Goal: Task Accomplishment & Management: Manage account settings

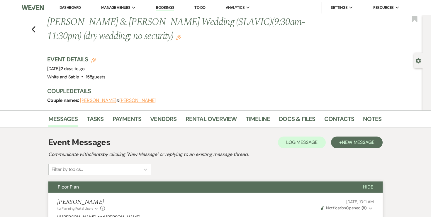
click at [77, 7] on link "Dashboard" at bounding box center [70, 7] width 21 height 5
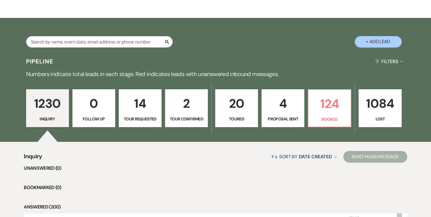
scroll to position [125, 0]
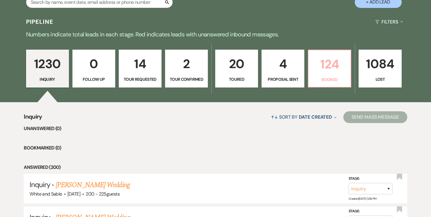
click at [326, 74] on p "124" at bounding box center [329, 64] width 35 height 20
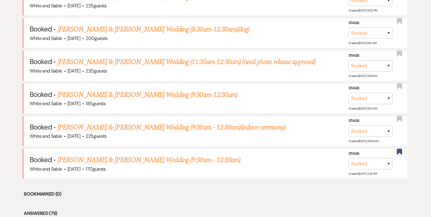
scroll to position [308, 0]
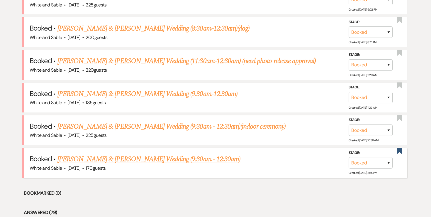
click at [164, 151] on li "Booked · [PERSON_NAME] & [PERSON_NAME] Wedding (9:30am - 12:30am) White and Sab…" at bounding box center [216, 163] width 384 height 30
click at [163, 154] on link "[PERSON_NAME] & [PERSON_NAME] Wedding (9:30am - 12:30am)" at bounding box center [148, 159] width 183 height 11
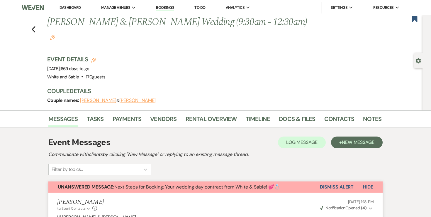
scroll to position [8, 0]
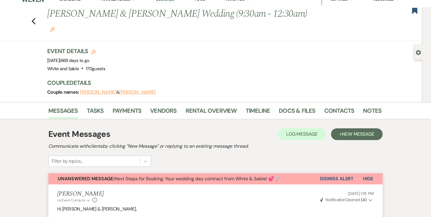
click at [333, 173] on button "Dismiss Alert" at bounding box center [337, 178] width 34 height 11
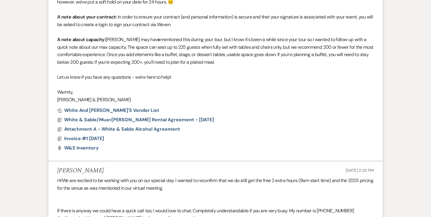
scroll to position [0, 0]
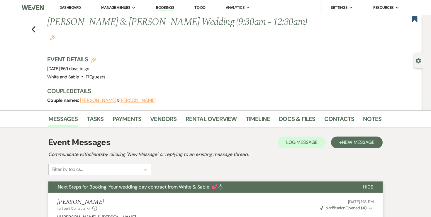
click at [71, 10] on link "Dashboard" at bounding box center [70, 7] width 21 height 5
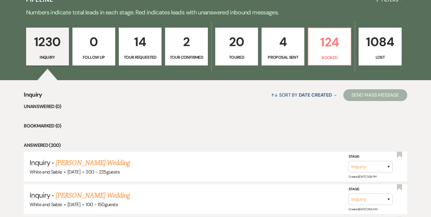
scroll to position [150, 0]
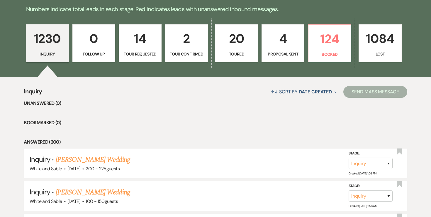
click at [281, 42] on p "4" at bounding box center [282, 39] width 35 height 20
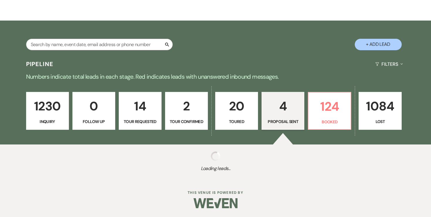
select select "6"
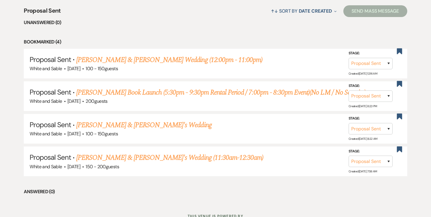
scroll to position [233, 0]
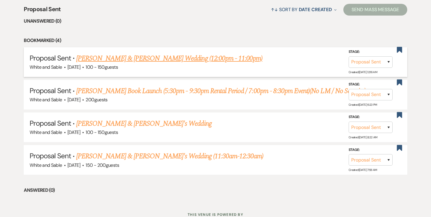
click at [178, 60] on link "[PERSON_NAME] & [PERSON_NAME] Wedding (12:00pm - 11:00pm)" at bounding box center [169, 58] width 186 height 11
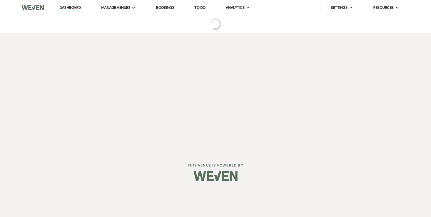
select select "6"
select select "12"
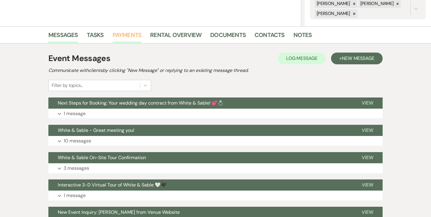
click at [135, 40] on link "Payments" at bounding box center [127, 36] width 29 height 13
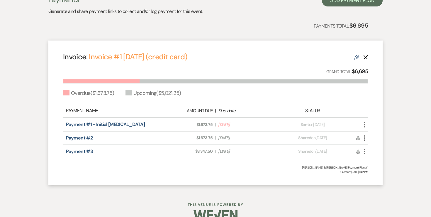
scroll to position [185, 0]
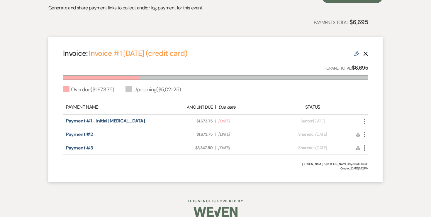
click at [357, 56] on icon "Edit" at bounding box center [356, 53] width 5 height 5
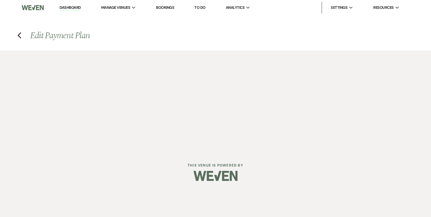
select select "27347"
select select "2"
select select "flat"
select select "2"
select select "flat"
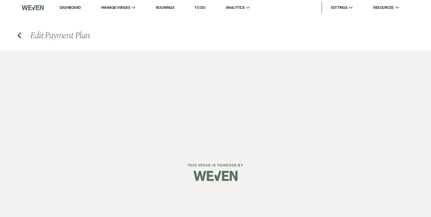
select select "true"
select select "client"
select select "weekly"
select select "onDueDate"
select select "complete"
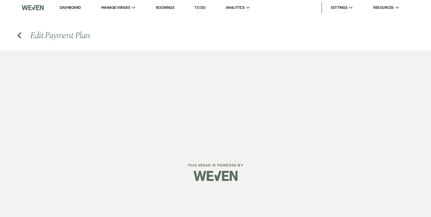
select select "client"
select select "weeks"
select select "2"
select select "flat"
select select "true"
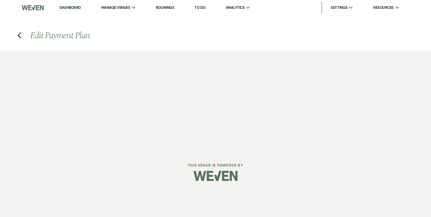
select select "client"
select select "weeks"
select select "client"
select select "weekly"
select select "onDueDate"
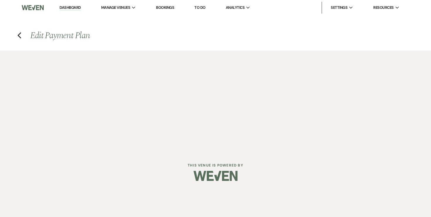
select select "complete"
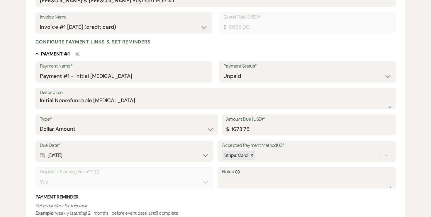
scroll to position [132, 0]
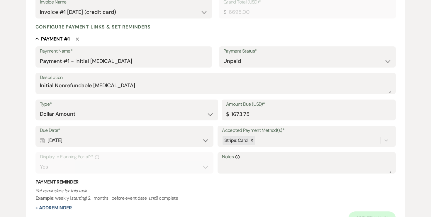
click at [82, 136] on div "Calendar [DATE] Expand" at bounding box center [124, 140] width 169 height 11
select select "day"
select select "afterTodaysDate"
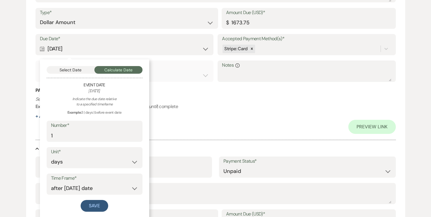
scroll to position [239, 0]
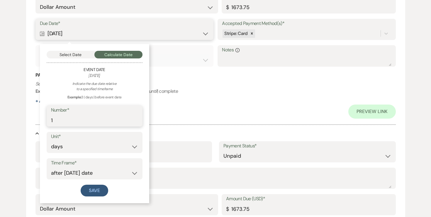
click at [78, 119] on input "1" at bounding box center [94, 119] width 87 height 11
click at [188, 68] on div "Due Date* Calendar [DATE] Collapse Select Date Calculate Date Event Date [DATE]…" at bounding box center [215, 45] width 361 height 53
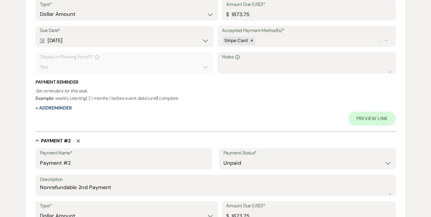
scroll to position [194, 0]
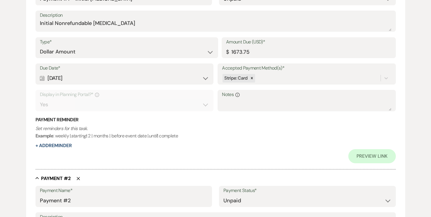
click at [97, 75] on div "Calendar [DATE] Expand" at bounding box center [124, 77] width 169 height 11
select select "day"
select select "afterTodaysDate"
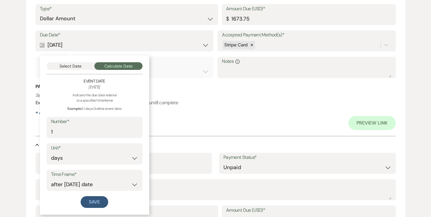
scroll to position [229, 0]
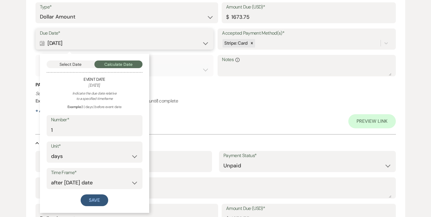
click at [77, 65] on button "Select Date" at bounding box center [71, 64] width 48 height 8
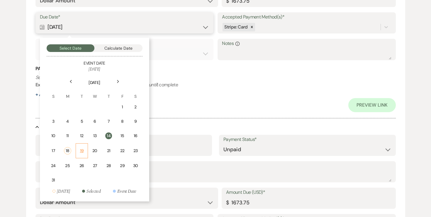
scroll to position [249, 0]
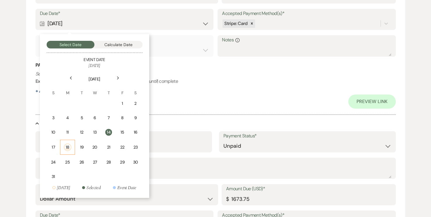
click at [67, 147] on div "18" at bounding box center [67, 146] width 7 height 7
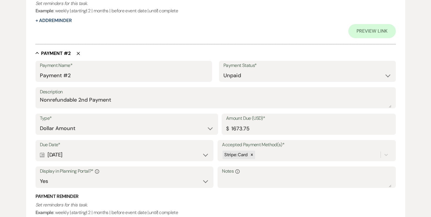
click at [89, 155] on div "Calendar [DATE] Expand" at bounding box center [124, 154] width 169 height 11
select select "day"
select select "afterTodaysDate"
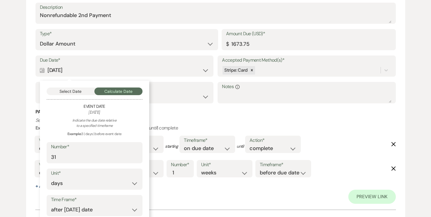
scroll to position [410, 0]
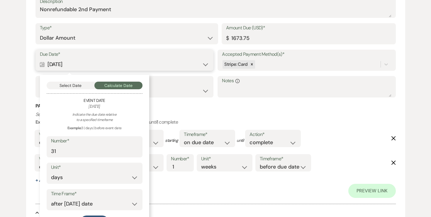
click at [75, 86] on button "Select Date" at bounding box center [71, 86] width 48 height 8
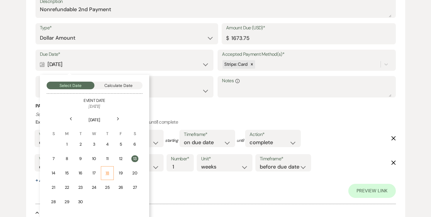
click at [107, 174] on div "18" at bounding box center [107, 173] width 5 height 6
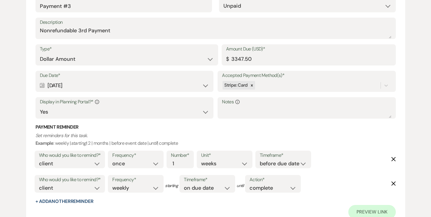
scroll to position [718, 0]
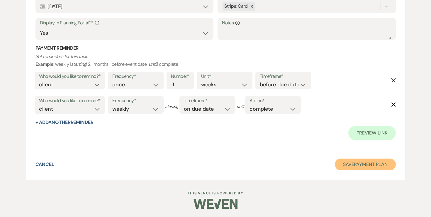
click at [362, 166] on button "Save Payment Plan" at bounding box center [365, 164] width 61 height 12
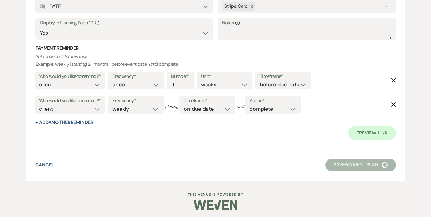
select select "6"
select select "12"
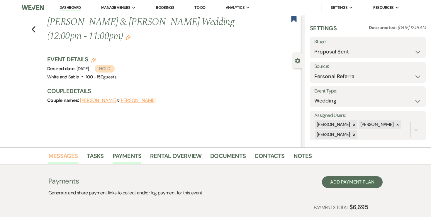
click at [65, 155] on link "Messages" at bounding box center [63, 157] width 30 height 13
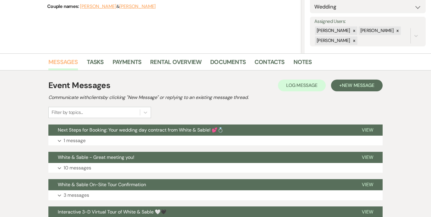
scroll to position [178, 0]
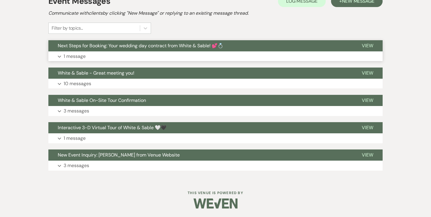
click at [79, 53] on p "1 message" at bounding box center [75, 57] width 22 height 8
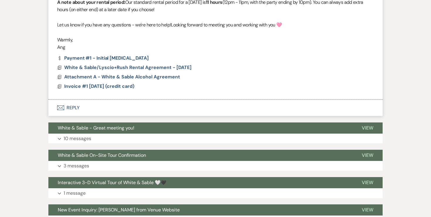
click at [75, 105] on button "Envelope Reply" at bounding box center [215, 107] width 334 height 16
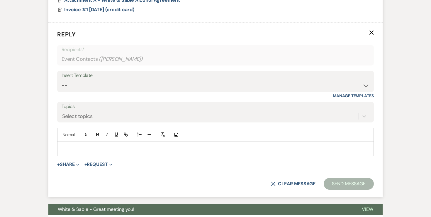
scroll to position [480, 0]
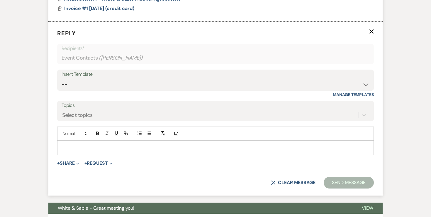
click at [117, 143] on div at bounding box center [215, 147] width 316 height 13
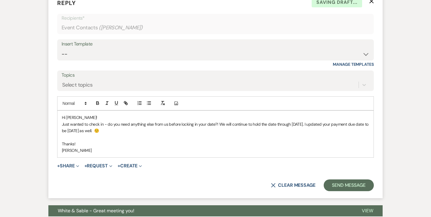
scroll to position [511, 0]
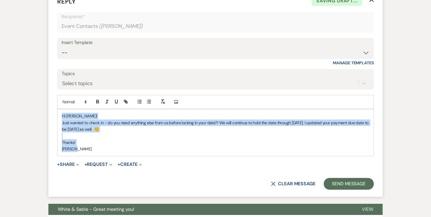
drag, startPoint x: 80, startPoint y: 148, endPoint x: 57, endPoint y: 119, distance: 37.0
click at [57, 119] on div "Hi [PERSON_NAME]! Just wanted to check in - do you need anything else from us b…" at bounding box center [215, 132] width 317 height 47
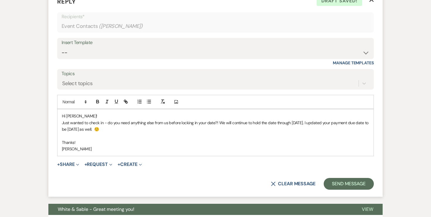
click at [233, 140] on p "Thanks!" at bounding box center [215, 142] width 307 height 6
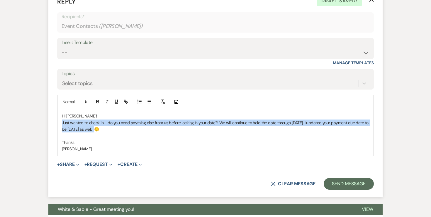
drag, startPoint x: 106, startPoint y: 128, endPoint x: 52, endPoint y: 124, distance: 53.5
click at [52, 124] on form "Reply X Draft saved! Recipients* Event Contacts ( [PERSON_NAME] ) Insert Templa…" at bounding box center [215, 93] width 334 height 207
copy p "Just wanted to check in - do you need anything else from us before locking in y…"
click at [342, 182] on button "Send Message" at bounding box center [349, 184] width 50 height 12
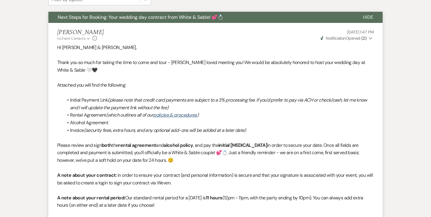
scroll to position [0, 0]
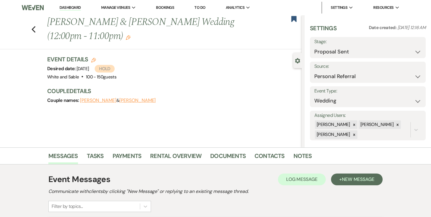
click at [104, 100] on button "[PERSON_NAME]" at bounding box center [98, 100] width 36 height 5
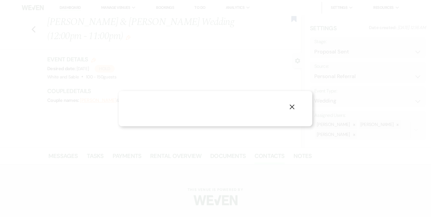
select select "1"
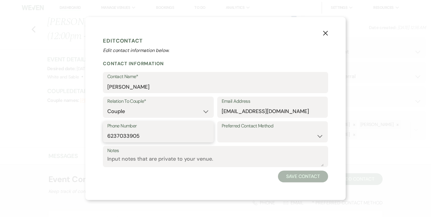
click at [129, 137] on input "6237033905" at bounding box center [158, 135] width 102 height 11
click at [325, 33] on icon "X" at bounding box center [325, 33] width 5 height 5
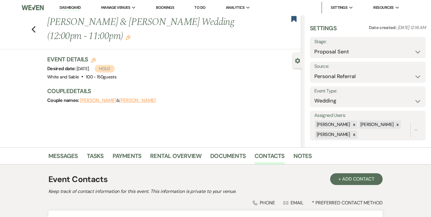
click at [74, 8] on link "Dashboard" at bounding box center [70, 8] width 21 height 6
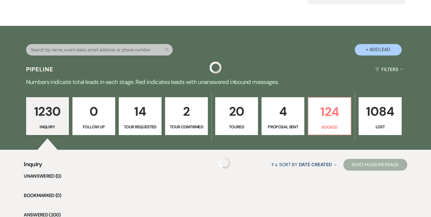
scroll to position [86, 0]
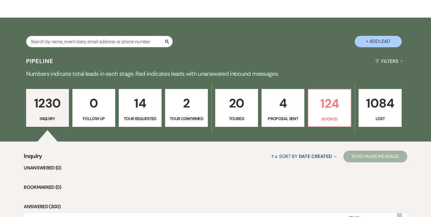
click at [286, 109] on p "4" at bounding box center [282, 103] width 35 height 20
select select "6"
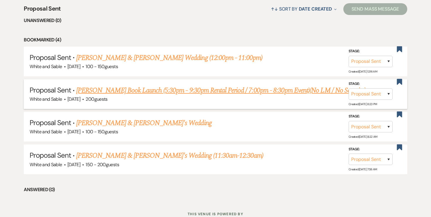
scroll to position [242, 0]
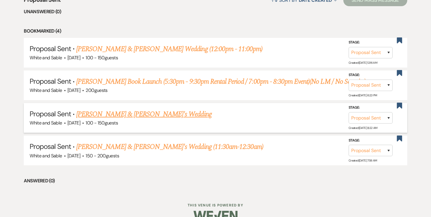
click at [144, 116] on link "[PERSON_NAME] & [PERSON_NAME]'s Wedding" at bounding box center [144, 114] width 136 height 11
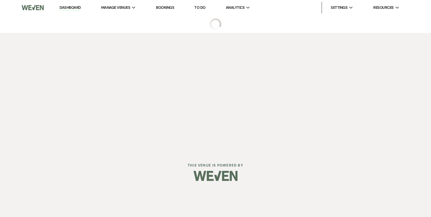
select select "6"
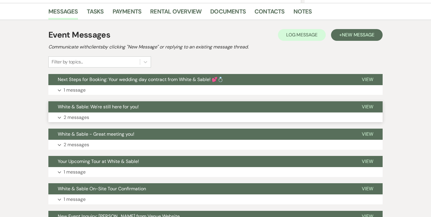
scroll to position [145, 0]
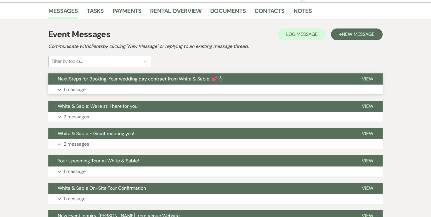
click at [82, 89] on p "1 message" at bounding box center [75, 90] width 22 height 8
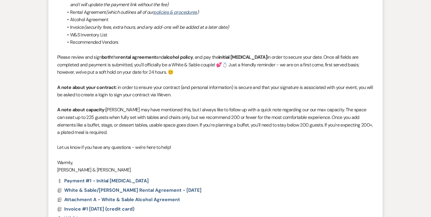
scroll to position [332, 0]
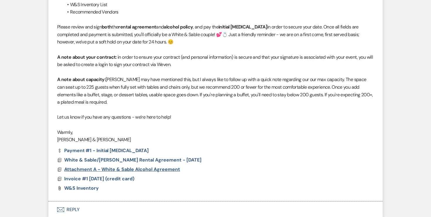
click at [143, 170] on span "Attachment A - White & Sable Alcohol Agreement" at bounding box center [122, 169] width 116 height 6
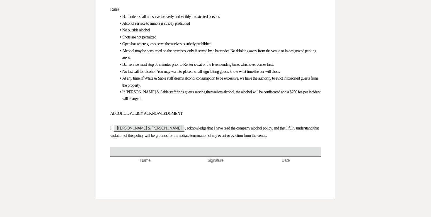
scroll to position [0, 0]
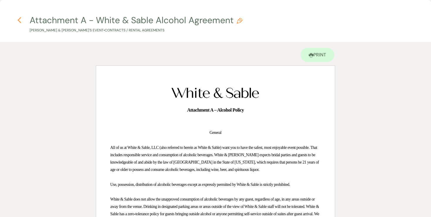
click at [19, 19] on icon "Previous" at bounding box center [19, 20] width 4 height 7
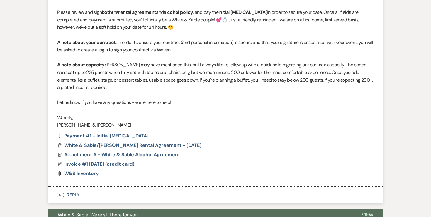
scroll to position [348, 0]
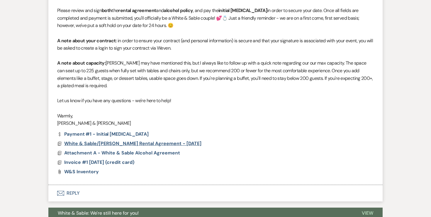
click at [113, 144] on span "White & Sable/[PERSON_NAME] Rental Agreement - [DATE]" at bounding box center [132, 143] width 137 height 6
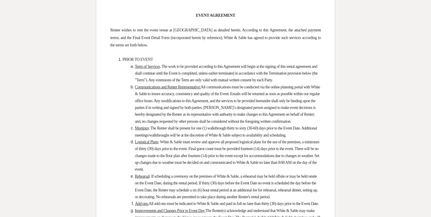
scroll to position [0, 0]
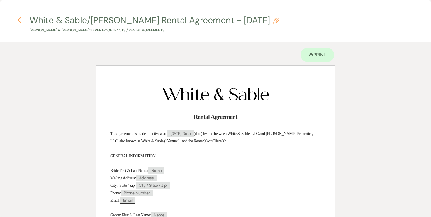
click at [18, 22] on icon "Previous" at bounding box center [19, 20] width 4 height 7
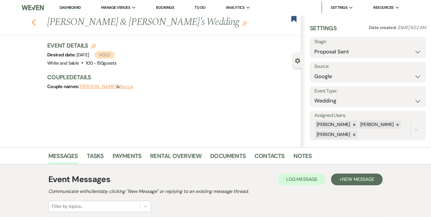
click at [32, 22] on use "button" at bounding box center [34, 22] width 4 height 6
select select "6"
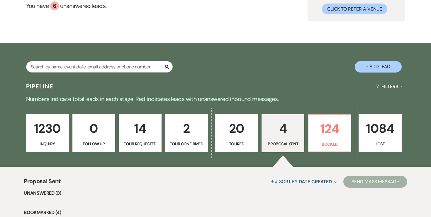
scroll to position [69, 0]
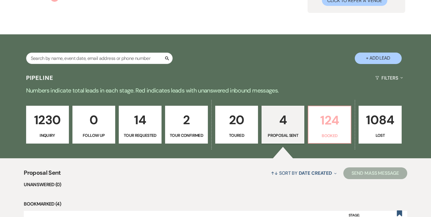
click at [317, 115] on p "124" at bounding box center [329, 120] width 35 height 20
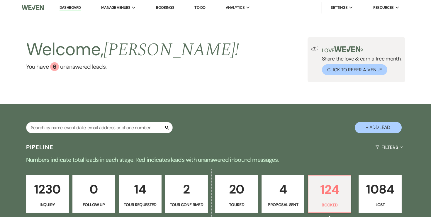
click at [282, 188] on p "4" at bounding box center [282, 189] width 35 height 20
select select "6"
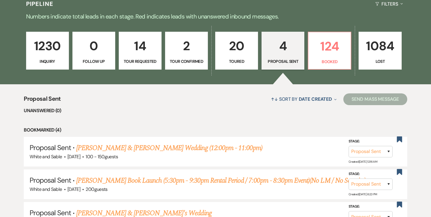
scroll to position [149, 0]
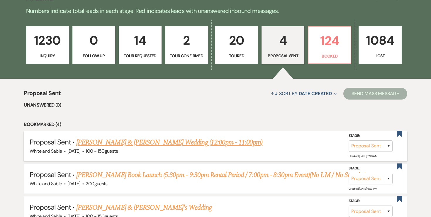
click at [190, 143] on link "[PERSON_NAME] & [PERSON_NAME] Wedding (12:00pm - 11:00pm)" at bounding box center [169, 142] width 186 height 11
select select "6"
select select "12"
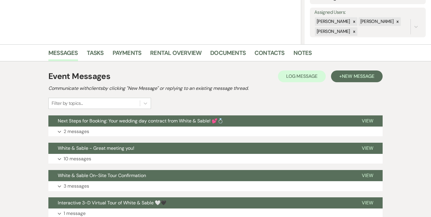
scroll to position [178, 0]
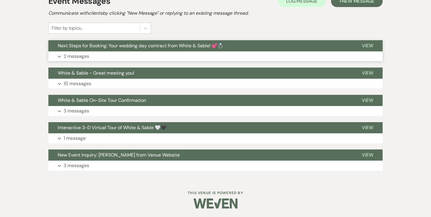
click at [76, 58] on p "2 messages" at bounding box center [77, 57] width 26 height 8
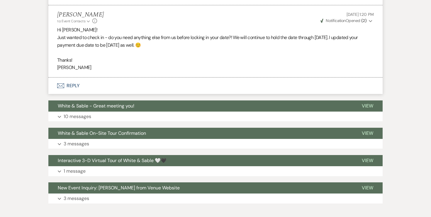
scroll to position [494, 0]
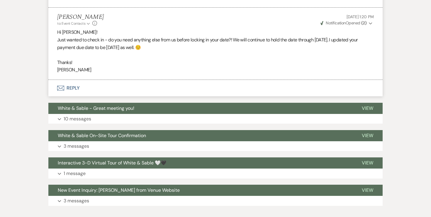
click at [363, 23] on strong "( 2 )" at bounding box center [363, 22] width 5 height 5
click at [273, 32] on p "Hi [PERSON_NAME]!" at bounding box center [215, 32] width 317 height 8
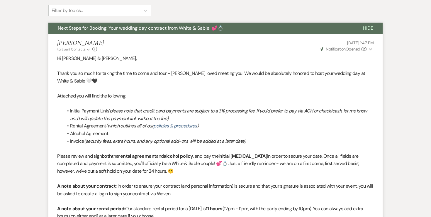
scroll to position [137, 0]
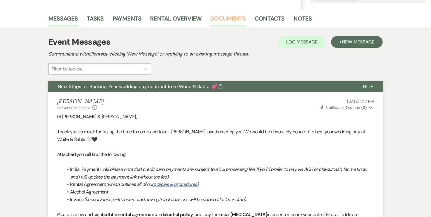
click at [231, 19] on link "Documents" at bounding box center [227, 20] width 35 height 13
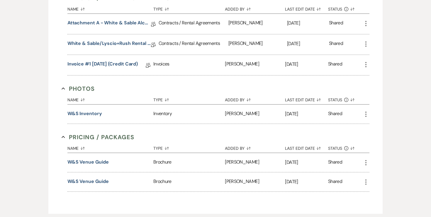
scroll to position [233, 0]
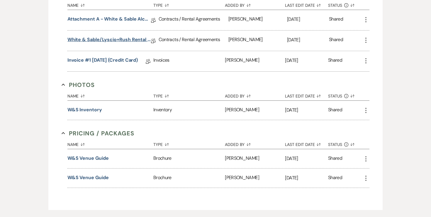
click at [136, 40] on link "White & Sable/Lyscio+Rush Rental Agreement - [DATE]" at bounding box center [109, 40] width 84 height 9
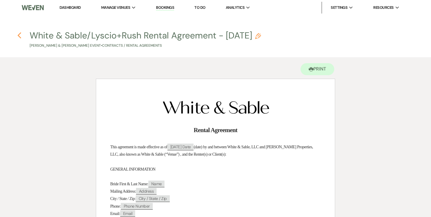
click at [19, 33] on icon "Previous" at bounding box center [19, 35] width 4 height 7
select select "6"
select select "12"
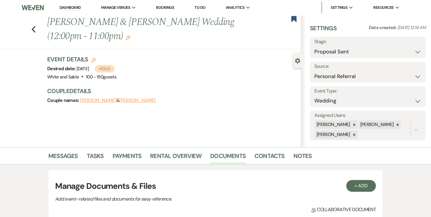
click at [71, 15] on nav "Dashboard Manage Venues Expand White and Sable Bookings To Do Analytics Expand …" at bounding box center [215, 7] width 431 height 15
click at [72, 10] on link "Dashboard" at bounding box center [70, 8] width 21 height 6
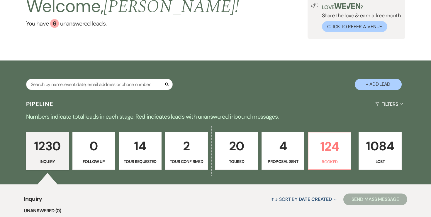
scroll to position [44, 0]
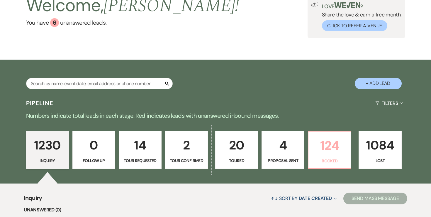
click at [337, 146] on p "124" at bounding box center [329, 146] width 35 height 20
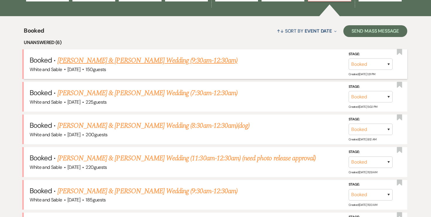
scroll to position [227, 0]
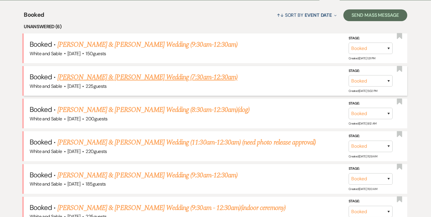
click at [190, 74] on link "[PERSON_NAME] & [PERSON_NAME] Wedding (7:30am-12:30am)" at bounding box center [147, 77] width 180 height 11
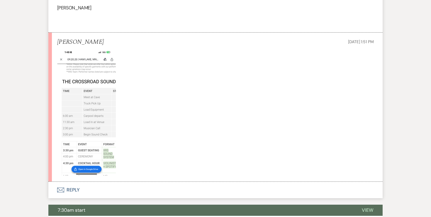
scroll to position [1398, 0]
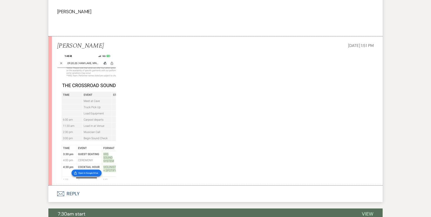
click at [76, 185] on button "Envelope Reply" at bounding box center [215, 193] width 334 height 16
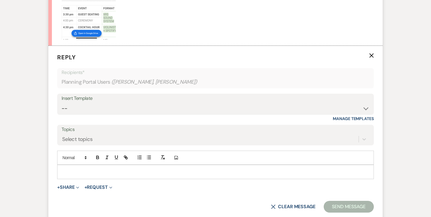
scroll to position [1540, 0]
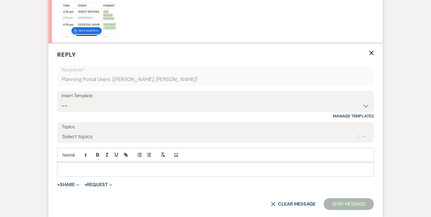
click at [79, 162] on div at bounding box center [215, 168] width 316 height 13
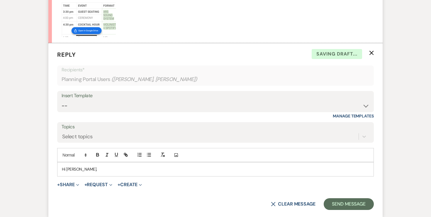
click at [76, 166] on p "Hi [PERSON_NAME]," at bounding box center [215, 169] width 307 height 6
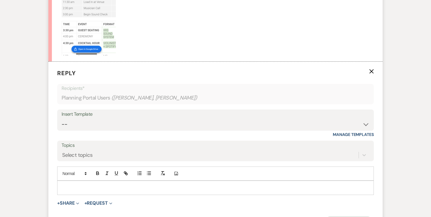
scroll to position [1517, 0]
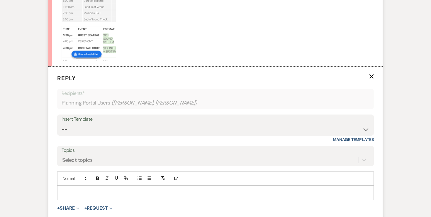
click at [369, 74] on icon "X" at bounding box center [371, 76] width 5 height 5
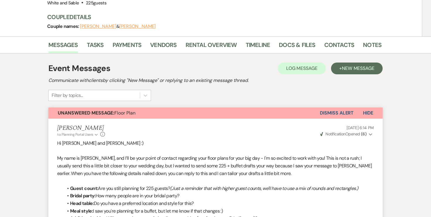
scroll to position [0, 0]
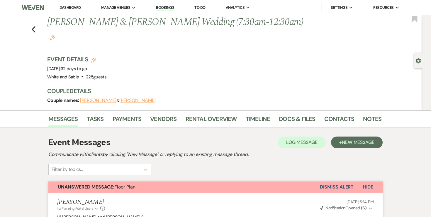
click at [71, 4] on li "Dashboard" at bounding box center [70, 8] width 27 height 12
click at [70, 8] on link "Dashboard" at bounding box center [70, 7] width 21 height 5
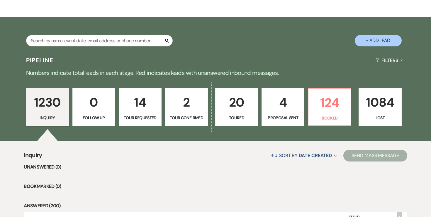
scroll to position [92, 0]
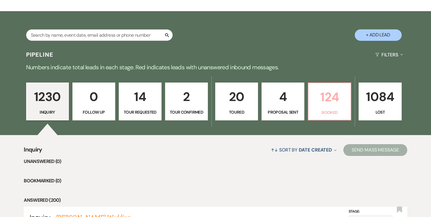
click at [323, 97] on p "124" at bounding box center [329, 97] width 35 height 20
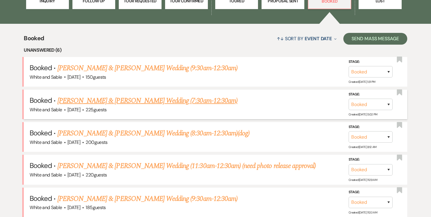
scroll to position [209, 0]
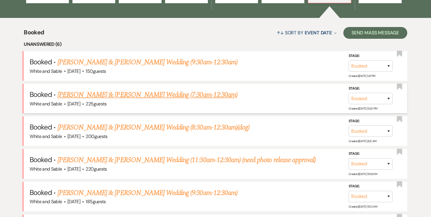
click at [148, 93] on link "[PERSON_NAME] & [PERSON_NAME] Wedding (7:30am-12:30am)" at bounding box center [147, 94] width 180 height 11
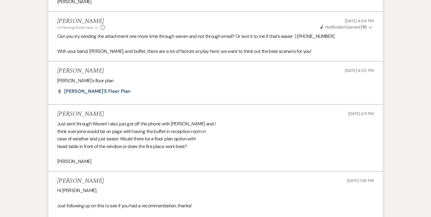
scroll to position [933, 0]
click at [92, 89] on span "[PERSON_NAME]'s Floor Plan" at bounding box center [97, 92] width 66 height 6
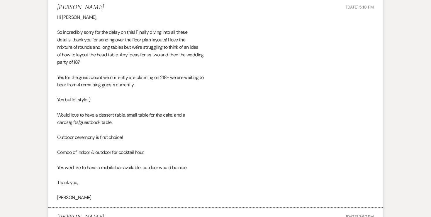
scroll to position [384, 0]
